Goal: Information Seeking & Learning: Learn about a topic

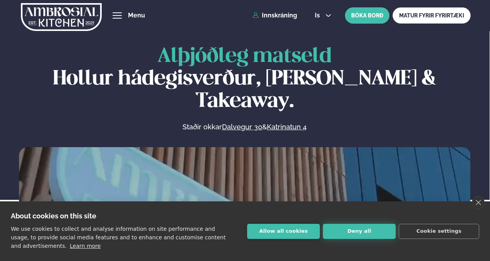
scroll to position [155, 0]
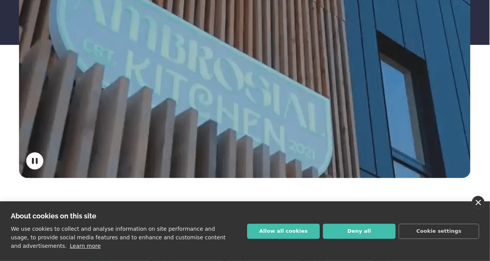
click at [477, 205] on link "close" at bounding box center [478, 202] width 13 height 13
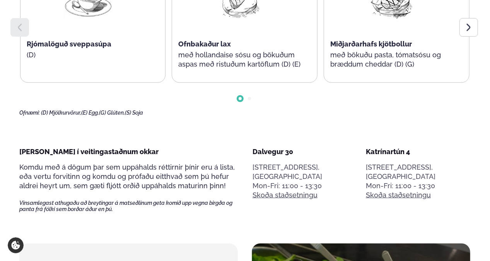
scroll to position [387, 0]
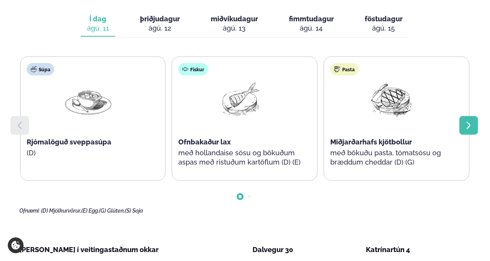
click at [472, 121] on icon at bounding box center [468, 125] width 9 height 9
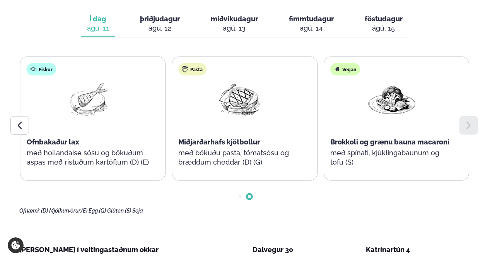
click at [472, 121] on icon at bounding box center [468, 125] width 9 height 9
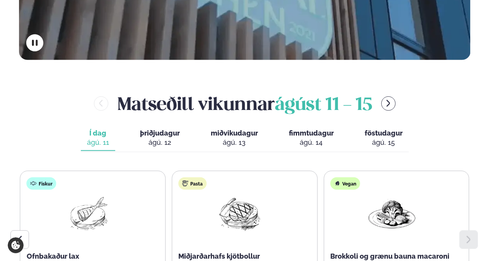
scroll to position [193, 0]
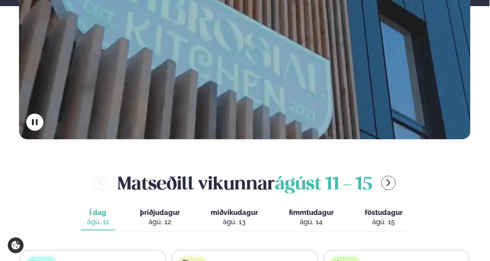
click at [160, 217] on div "ágú. 12" at bounding box center [160, 221] width 40 height 9
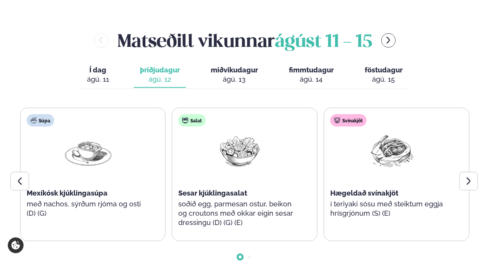
scroll to position [348, 0]
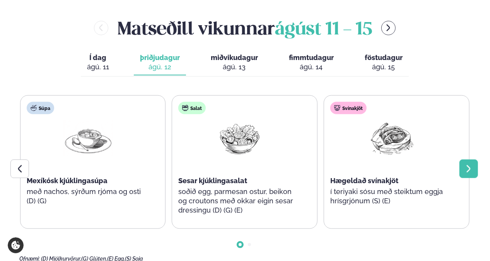
click at [468, 165] on icon at bounding box center [469, 168] width 4 height 7
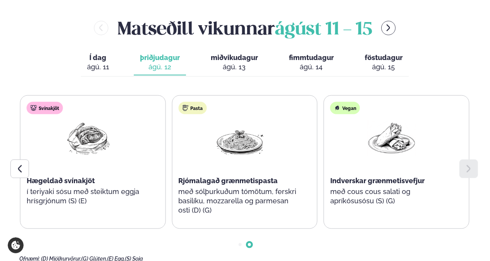
click at [468, 165] on icon at bounding box center [469, 168] width 4 height 7
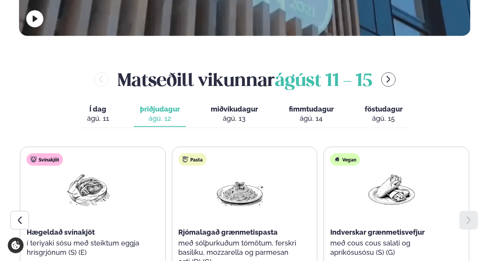
scroll to position [232, 0]
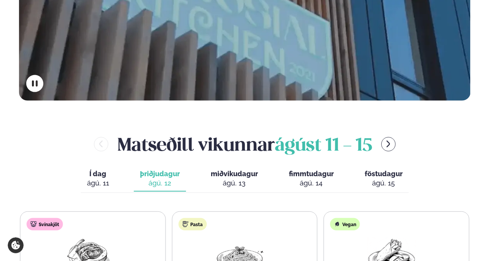
click at [233, 178] on div "ágú. 13" at bounding box center [234, 182] width 47 height 9
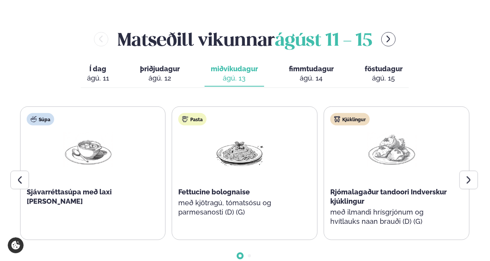
scroll to position [348, 0]
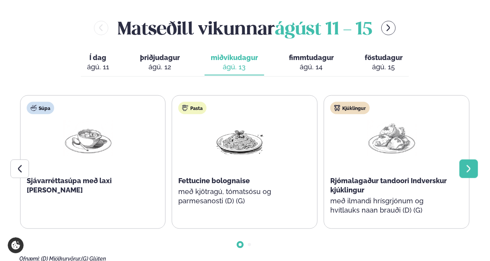
click at [469, 164] on icon at bounding box center [468, 168] width 9 height 9
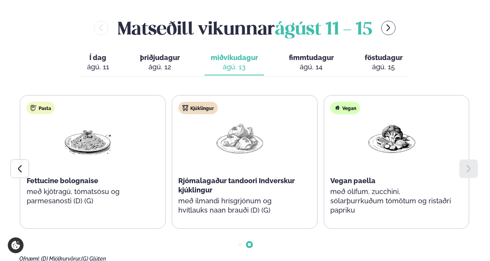
click at [469, 164] on icon at bounding box center [468, 168] width 9 height 9
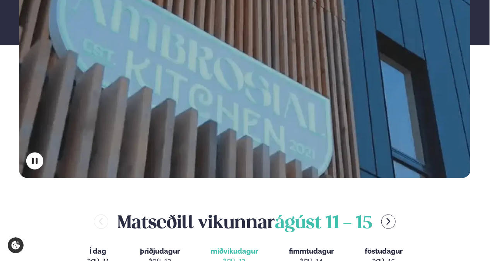
click at [318, 256] on div "ágú. 14" at bounding box center [311, 260] width 45 height 9
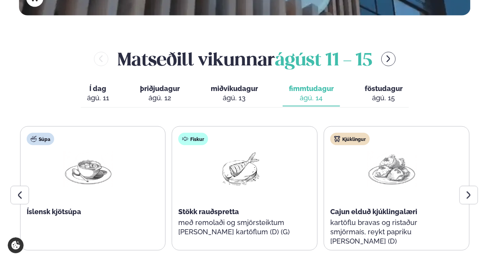
scroll to position [348, 0]
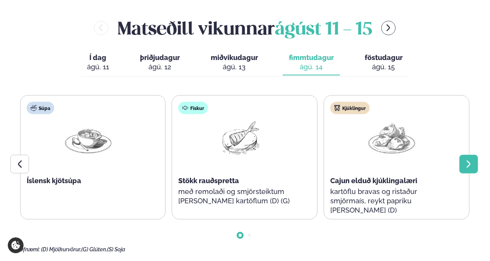
click at [471, 159] on icon at bounding box center [468, 163] width 9 height 9
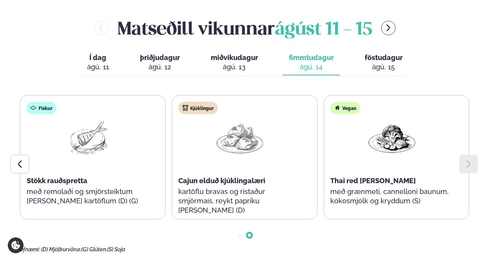
click at [471, 159] on icon at bounding box center [468, 163] width 9 height 9
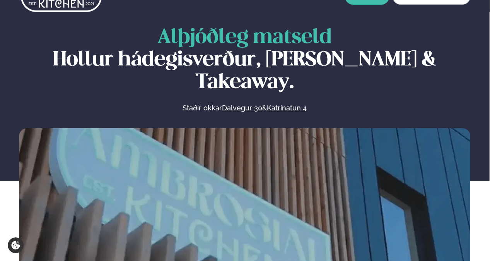
scroll to position [0, 0]
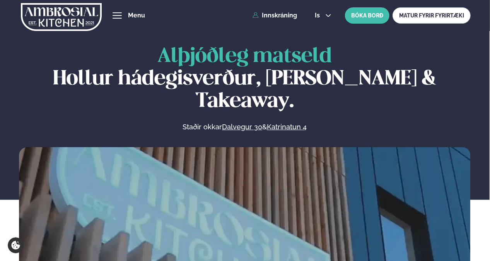
click at [60, 19] on img at bounding box center [61, 17] width 81 height 32
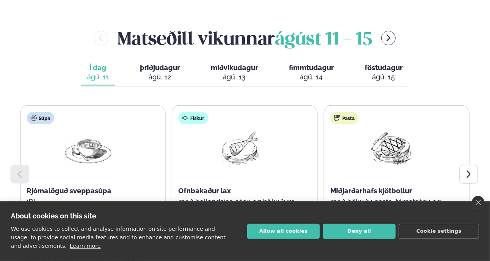
scroll to position [387, 0]
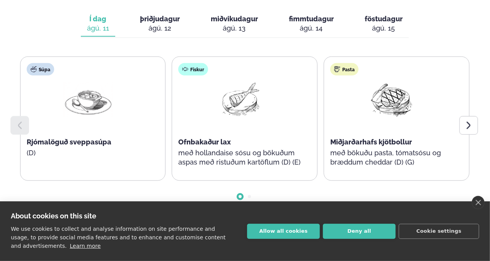
drag, startPoint x: 475, startPoint y: 201, endPoint x: 483, endPoint y: 201, distance: 8.2
click at [475, 201] on link "close" at bounding box center [478, 202] width 13 height 13
